Goal: Task Accomplishment & Management: Use online tool/utility

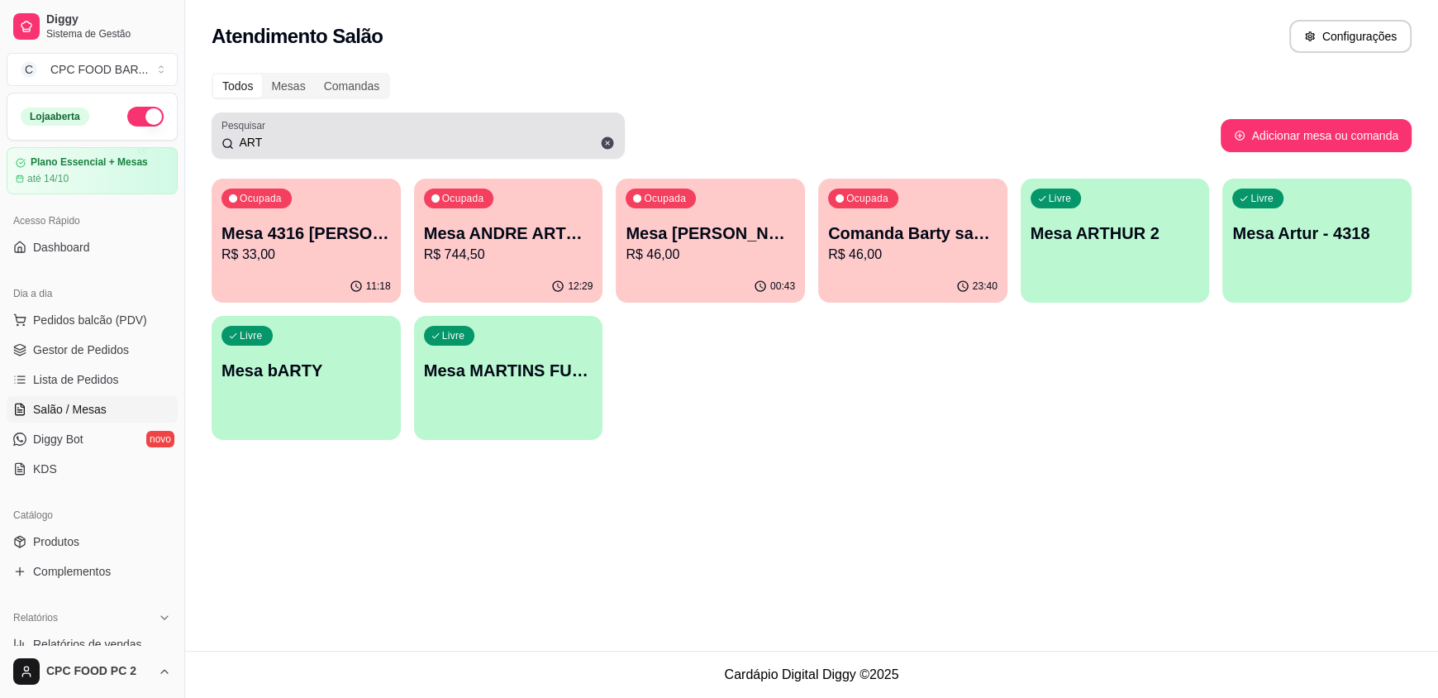
click at [303, 147] on input "ART" at bounding box center [424, 142] width 381 height 17
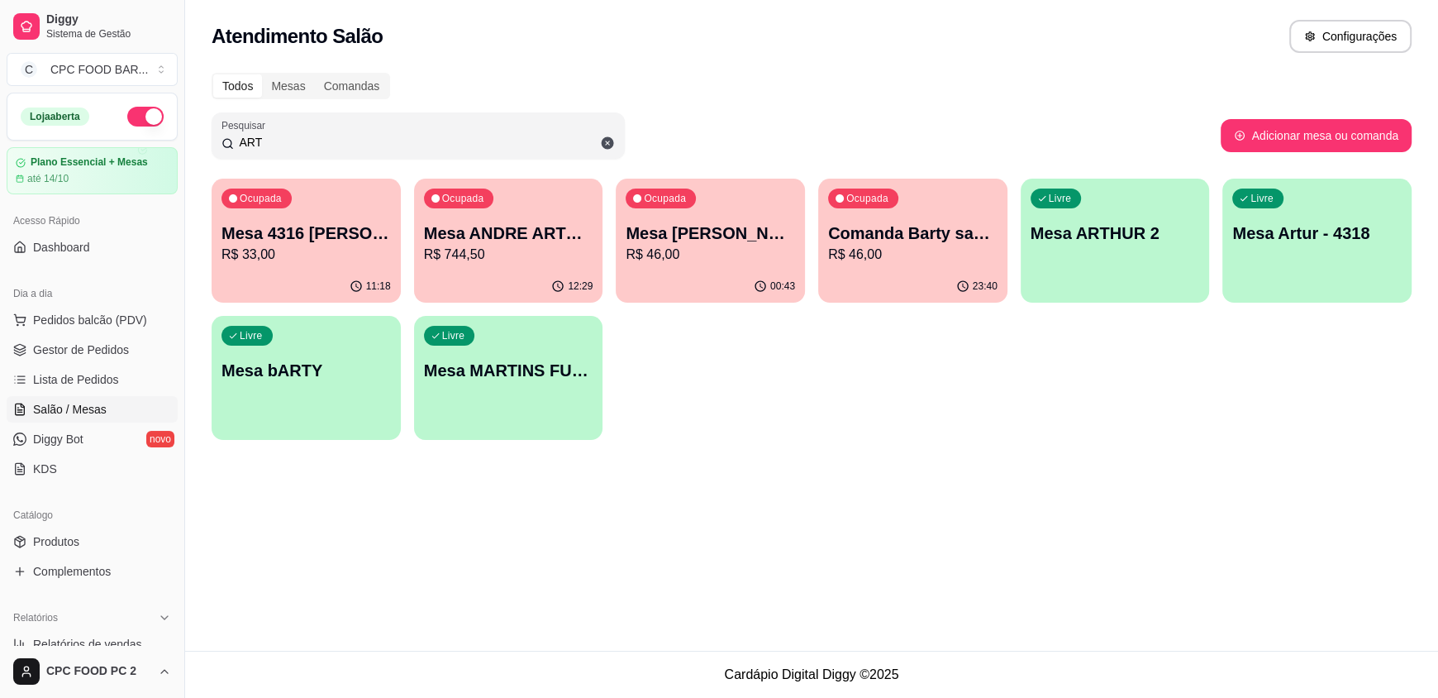
click at [299, 145] on input "ART" at bounding box center [424, 142] width 381 height 17
click at [295, 141] on input "ART" at bounding box center [424, 142] width 381 height 17
click at [290, 138] on input "ART" at bounding box center [424, 142] width 381 height 17
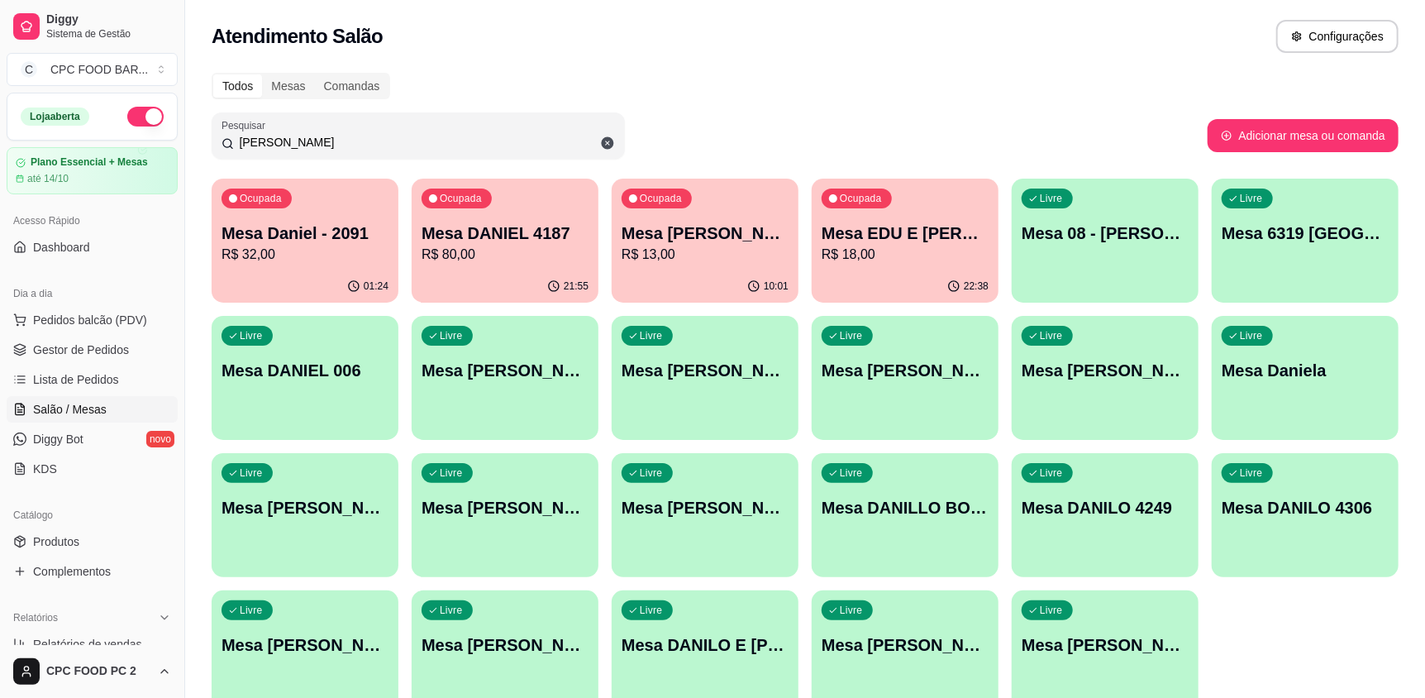
type input "[PERSON_NAME]"
click at [478, 279] on div "21:55" at bounding box center [505, 286] width 187 height 32
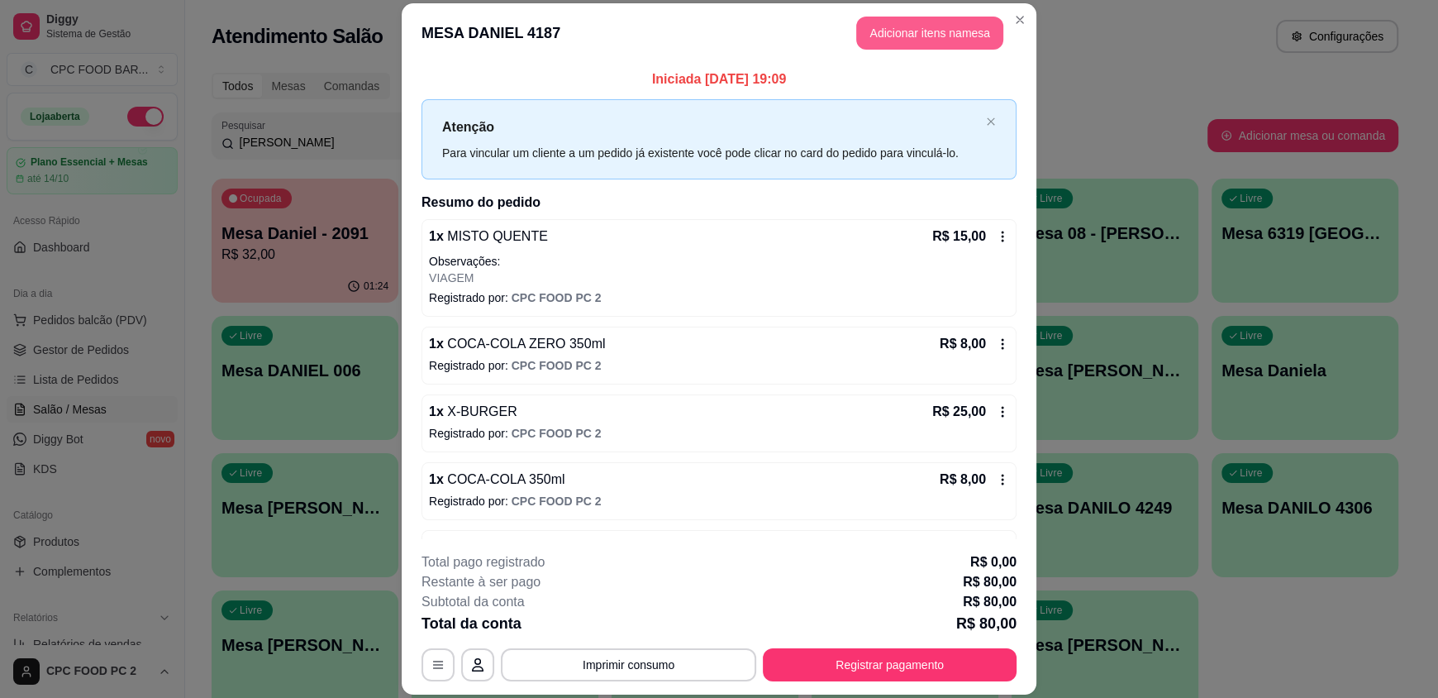
click at [932, 24] on button "Adicionar itens na mesa" at bounding box center [929, 33] width 147 height 33
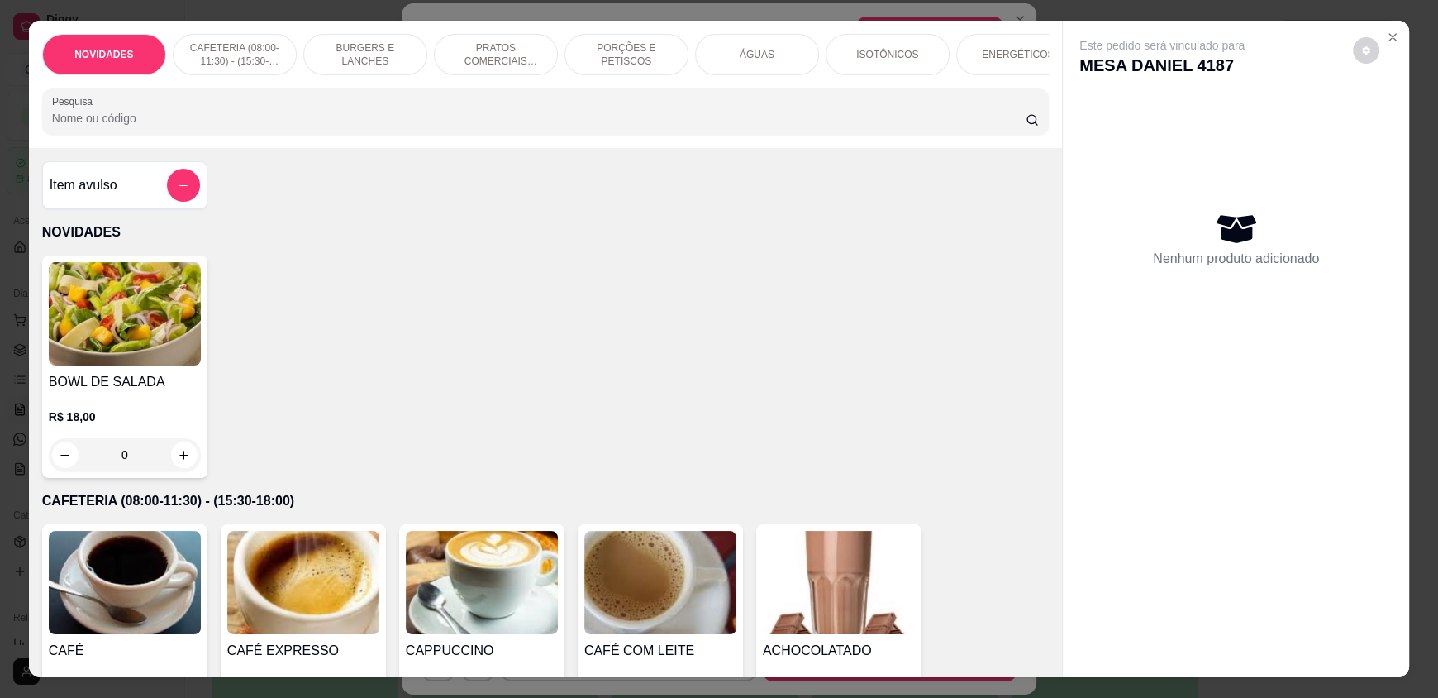
click at [518, 126] on input "Pesquisa" at bounding box center [539, 118] width 975 height 17
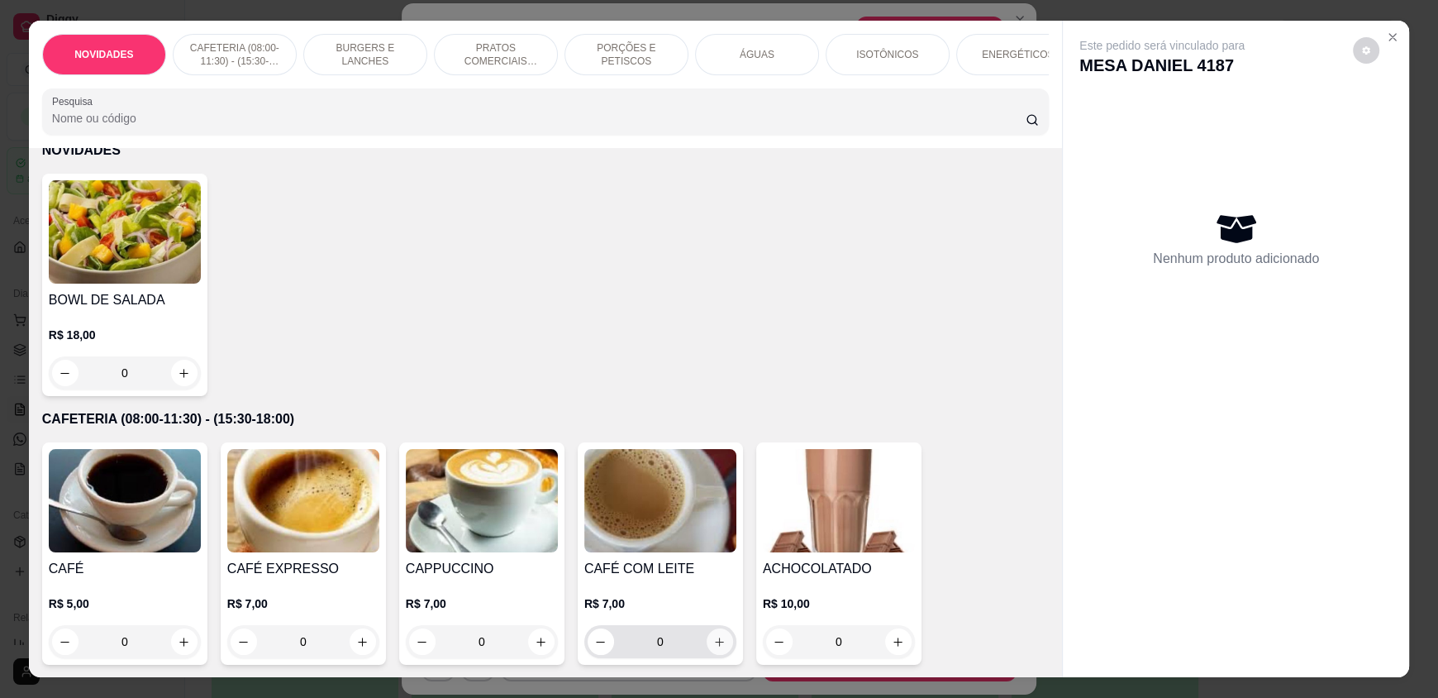
click at [713, 646] on icon "increase-product-quantity" at bounding box center [719, 642] width 12 height 12
type input "1"
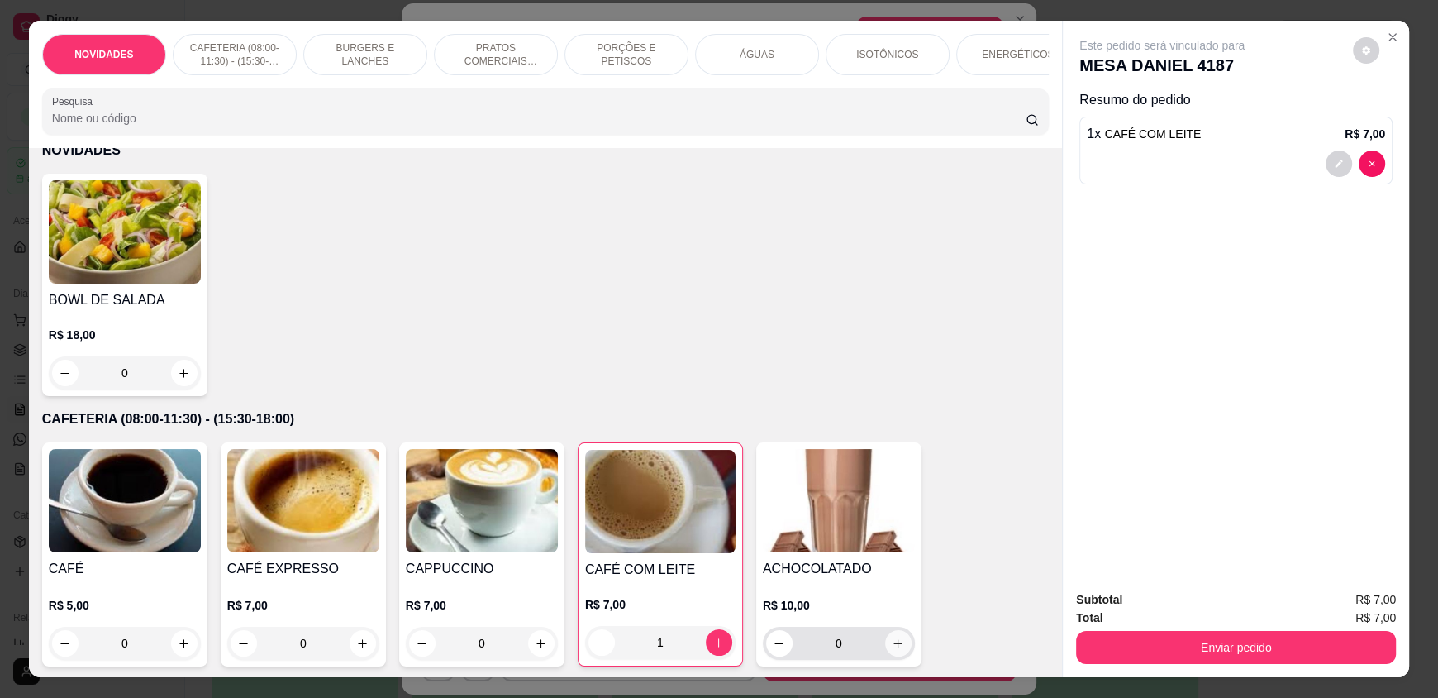
click at [892, 650] on icon "increase-product-quantity" at bounding box center [898, 643] width 12 height 12
type input "1"
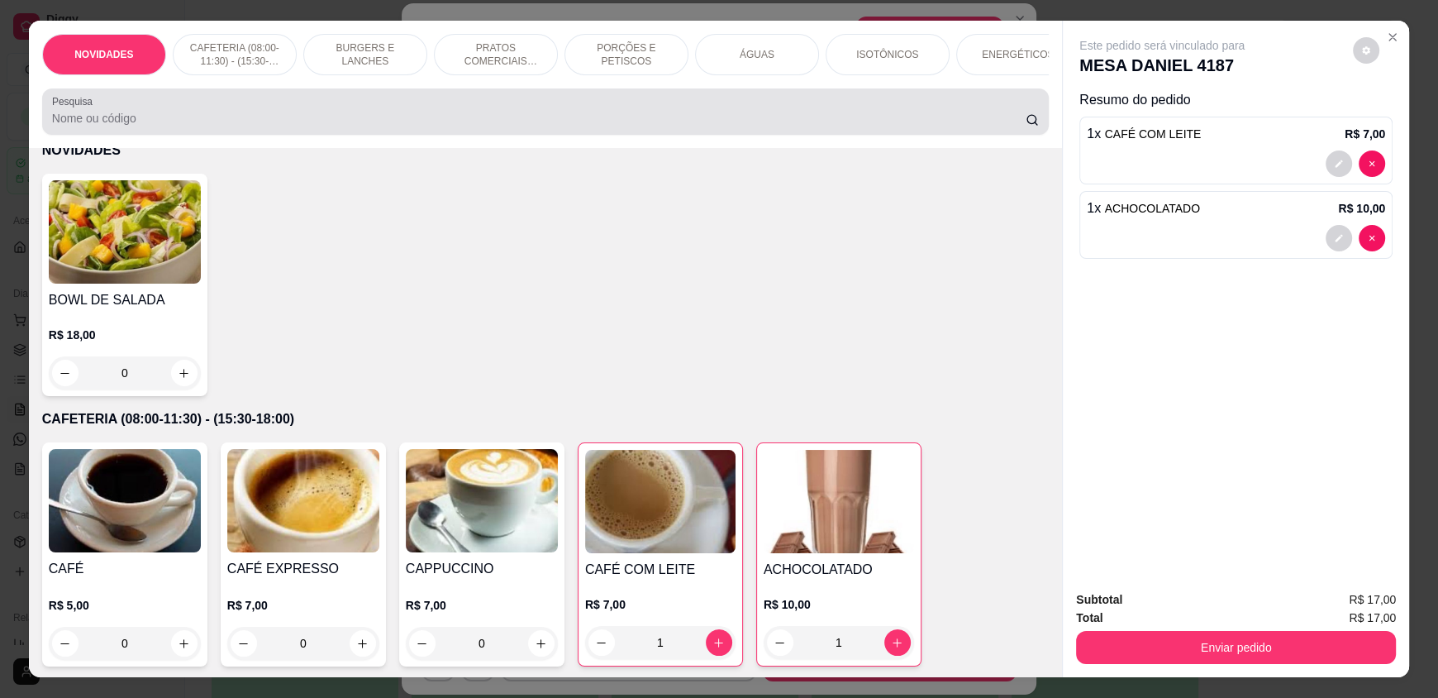
click at [177, 126] on input "Pesquisa" at bounding box center [539, 118] width 975 height 17
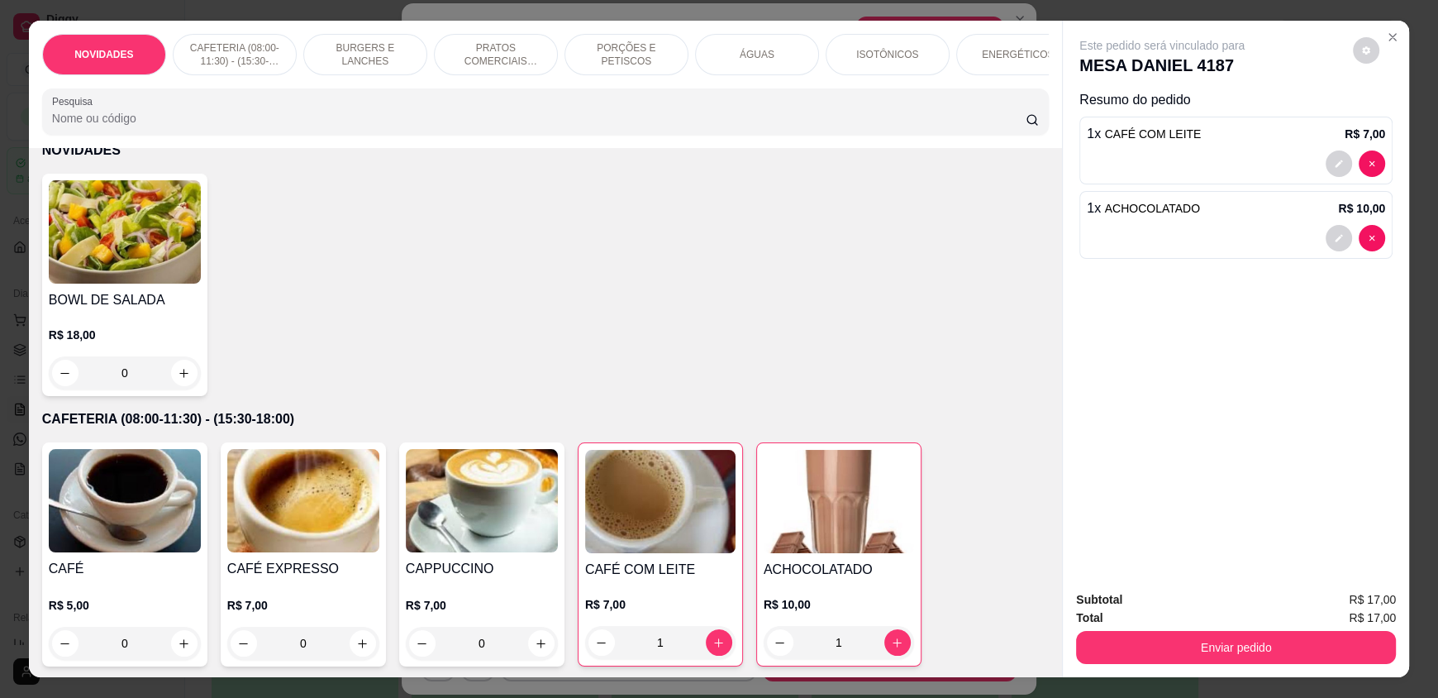
click at [176, 126] on input "Pesquisa" at bounding box center [539, 118] width 975 height 17
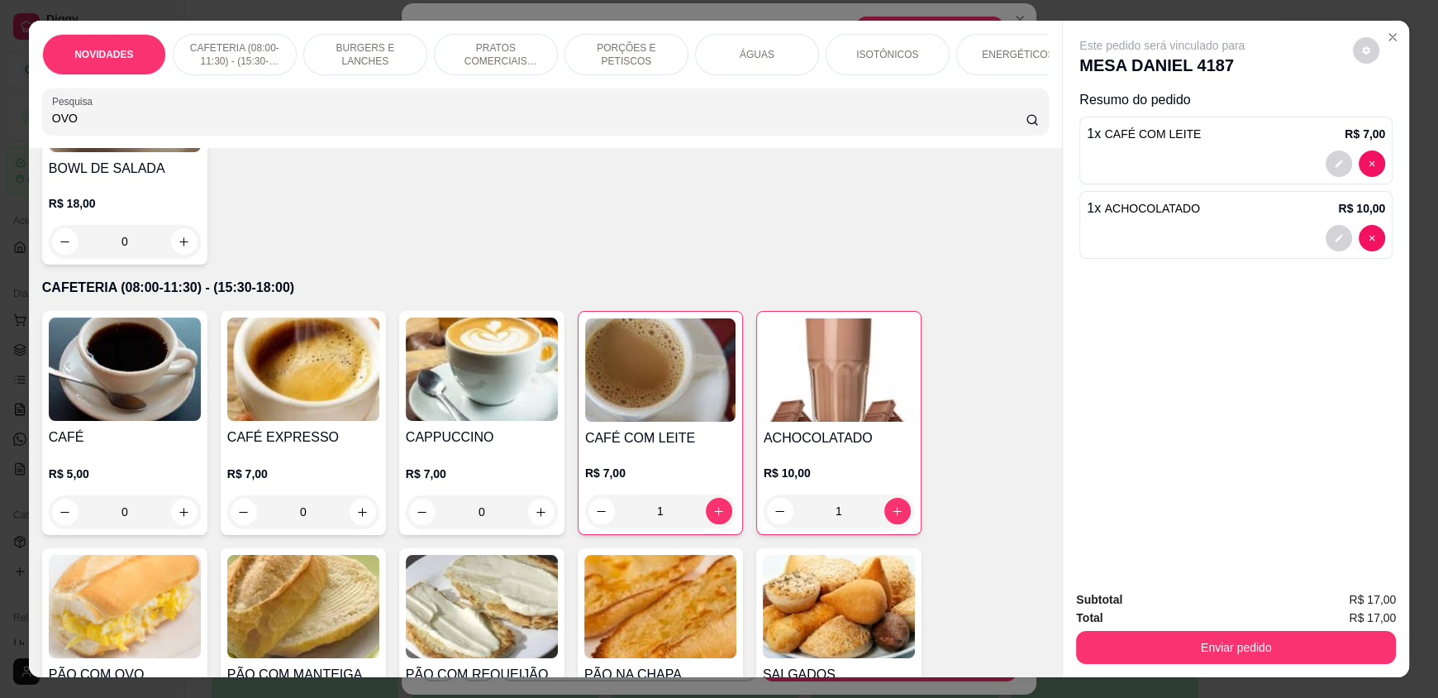
scroll to position [682, 0]
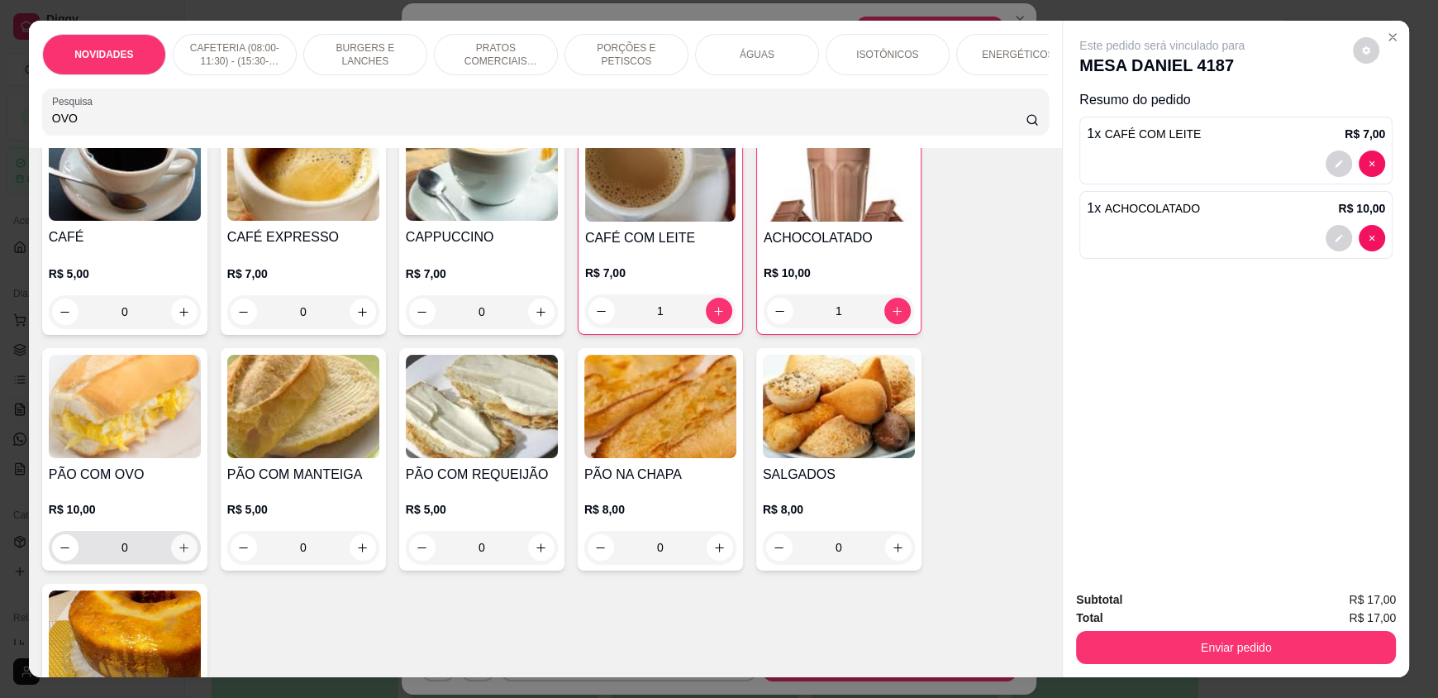
type input "OVO"
click at [176, 564] on div "0" at bounding box center [124, 547] width 145 height 33
type input "1"
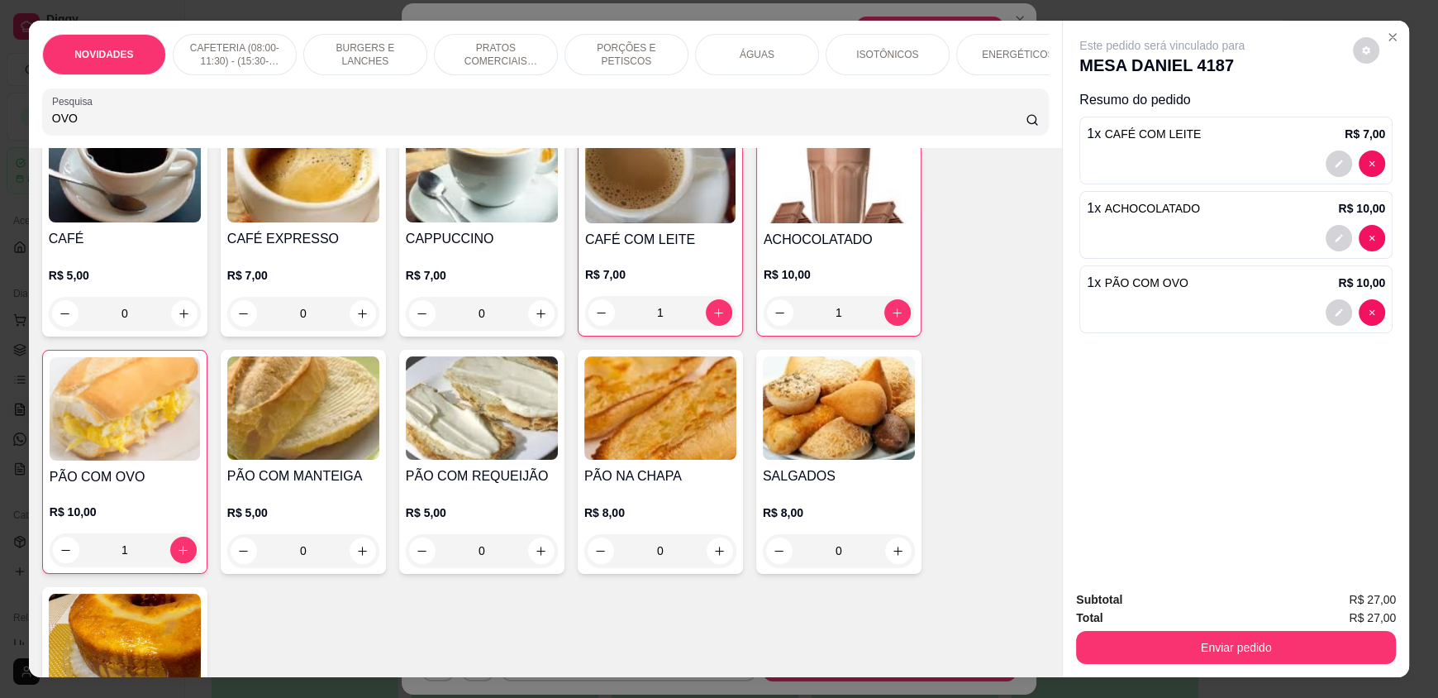
scroll to position [683, 0]
click at [179, 562] on button "increase-product-quantity" at bounding box center [183, 549] width 26 height 26
type input "2"
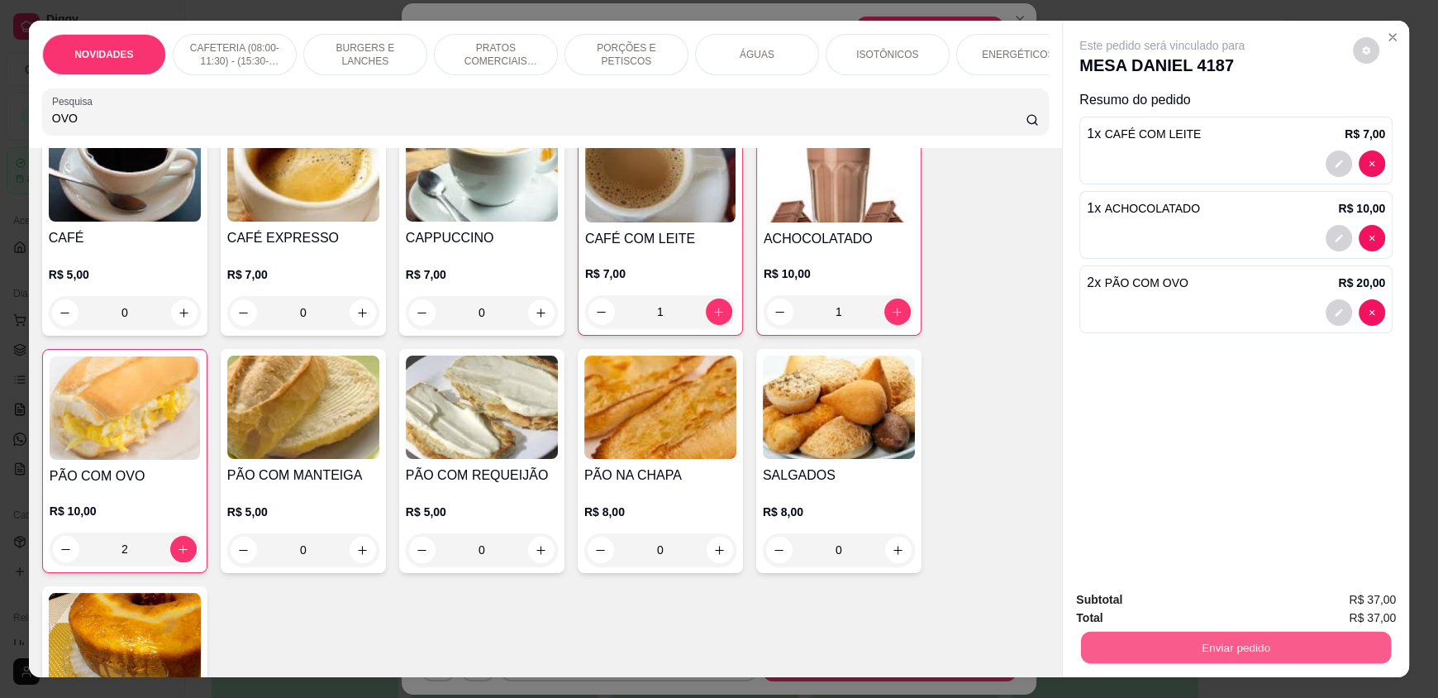
click at [1153, 643] on button "Enviar pedido" at bounding box center [1236, 647] width 310 height 32
click at [1387, 603] on button "Enviar pedido" at bounding box center [1353, 606] width 91 height 31
